Goal: Check status: Check status

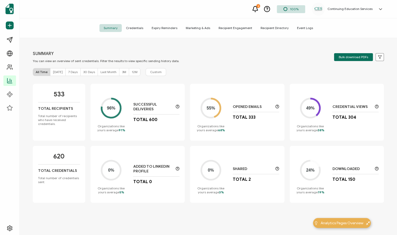
click at [60, 73] on div "[DATE]" at bounding box center [57, 71] width 15 height 7
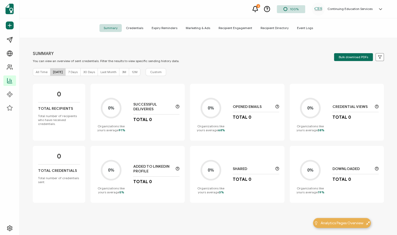
click at [71, 73] on span "7 Days" at bounding box center [72, 72] width 9 height 4
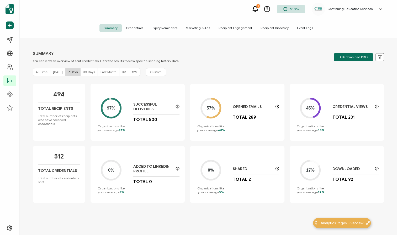
click at [53, 109] on p "Total Recipients" at bounding box center [55, 108] width 35 height 4
click at [51, 127] on div "494 Total Recipients Total number of recipients who have received credentials." at bounding box center [59, 112] width 52 height 57
click at [229, 28] on span "Recipient Engagement" at bounding box center [235, 28] width 42 height 8
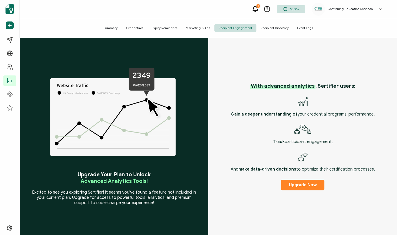
click at [198, 28] on span "Marketing & Ads" at bounding box center [197, 28] width 33 height 8
click at [138, 29] on span "Credentials" at bounding box center [135, 28] width 26 height 8
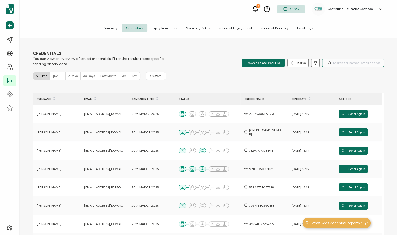
click at [342, 64] on input "text" at bounding box center [353, 63] width 62 height 8
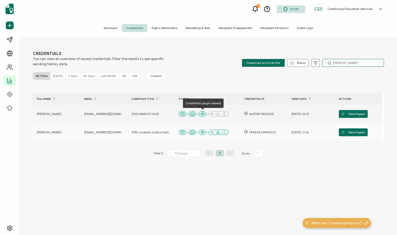
type input "BARRY"
click at [203, 113] on icon at bounding box center [202, 114] width 4 height 4
